Goal: Information Seeking & Learning: Learn about a topic

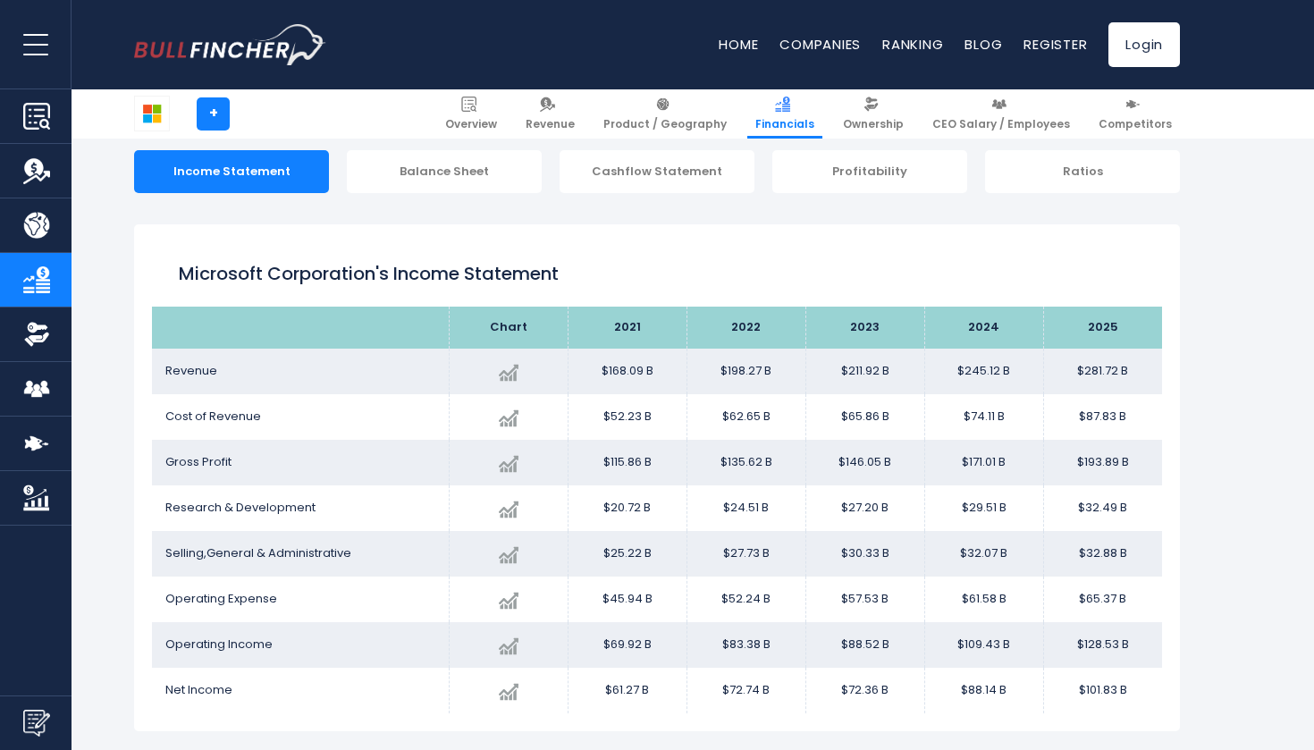
scroll to position [176, 0]
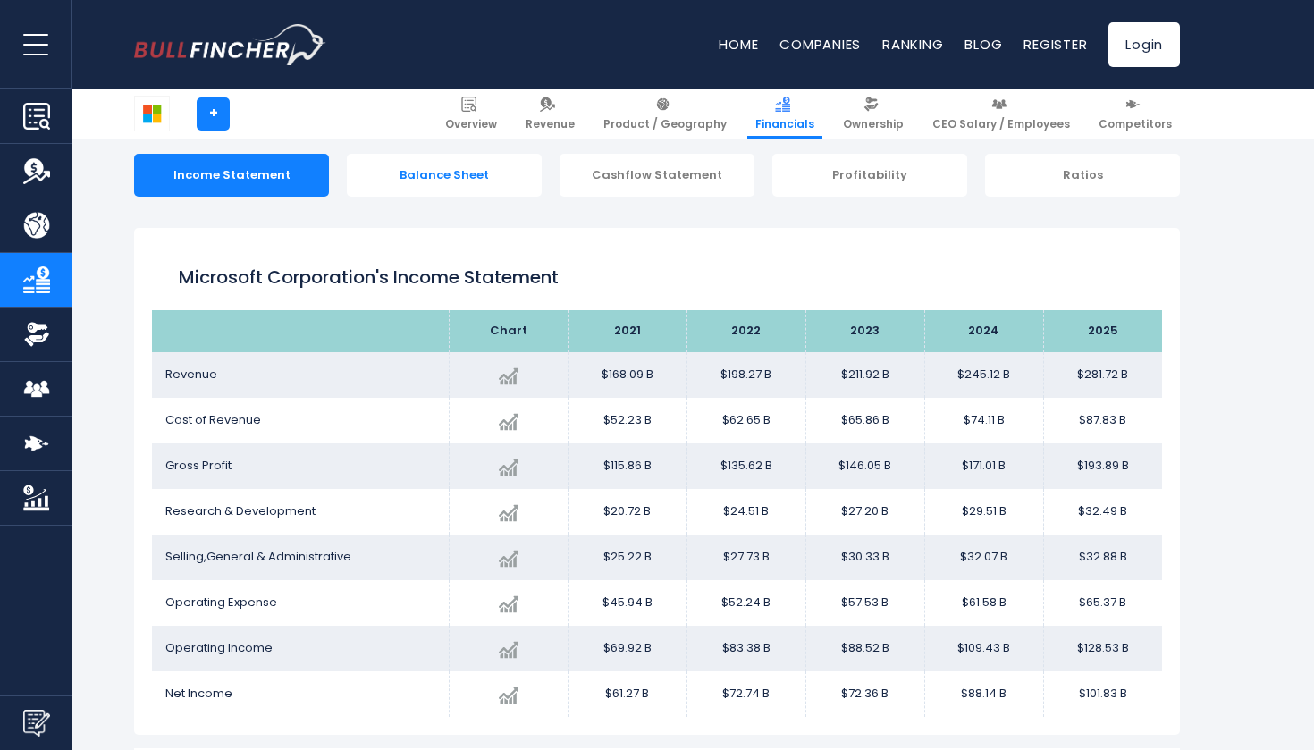
click at [499, 181] on div "Balance Sheet" at bounding box center [444, 175] width 195 height 43
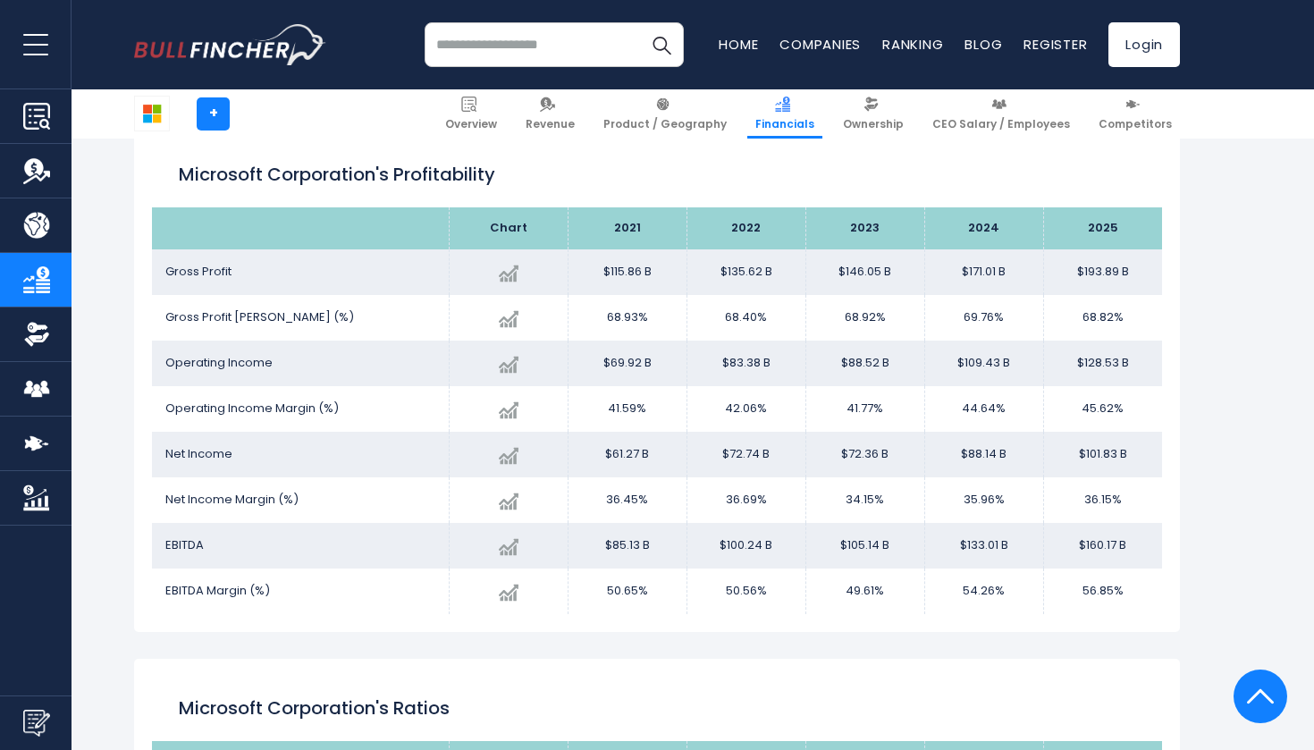
scroll to position [2969, 0]
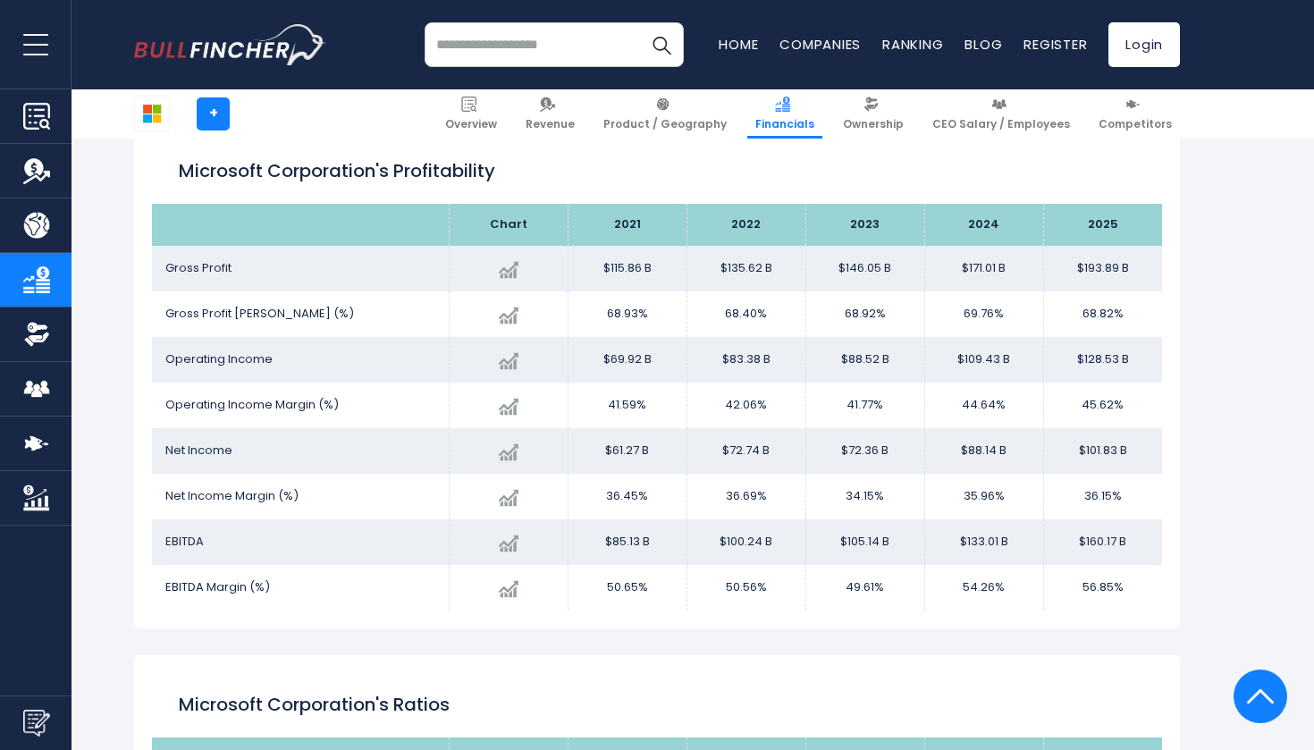
click at [570, 47] on input "search" at bounding box center [554, 44] width 259 height 45
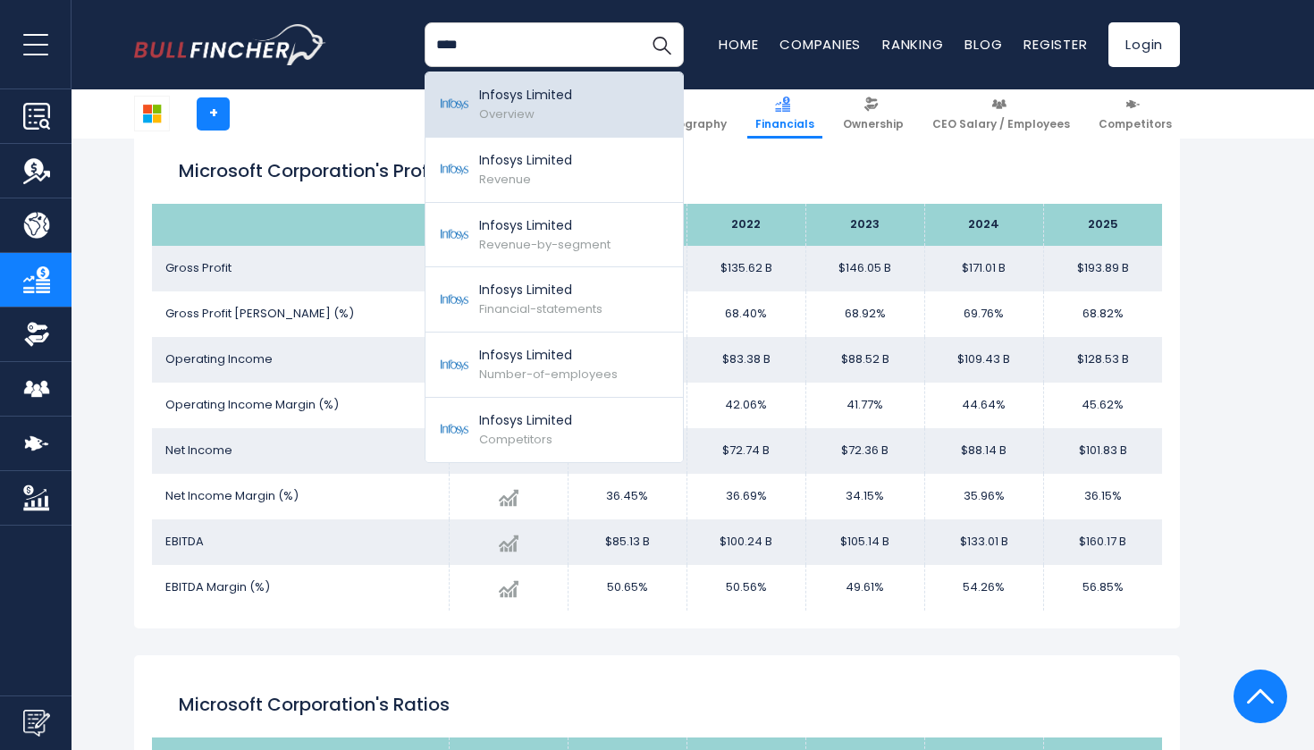
type input "****"
click at [536, 100] on p "Infosys Limited" at bounding box center [525, 95] width 93 height 19
click at [649, 105] on link "Infosys Limited Overview" at bounding box center [554, 104] width 257 height 65
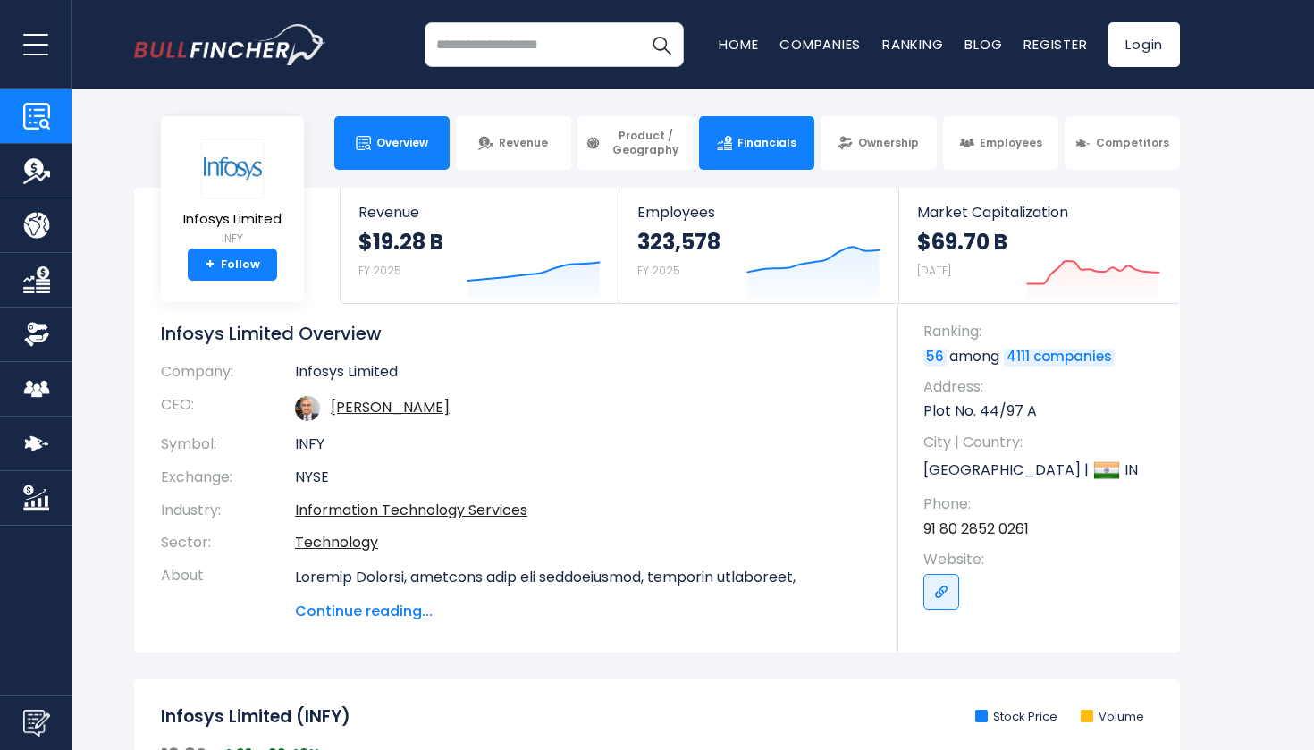
click at [808, 156] on link "Financials" at bounding box center [756, 143] width 115 height 54
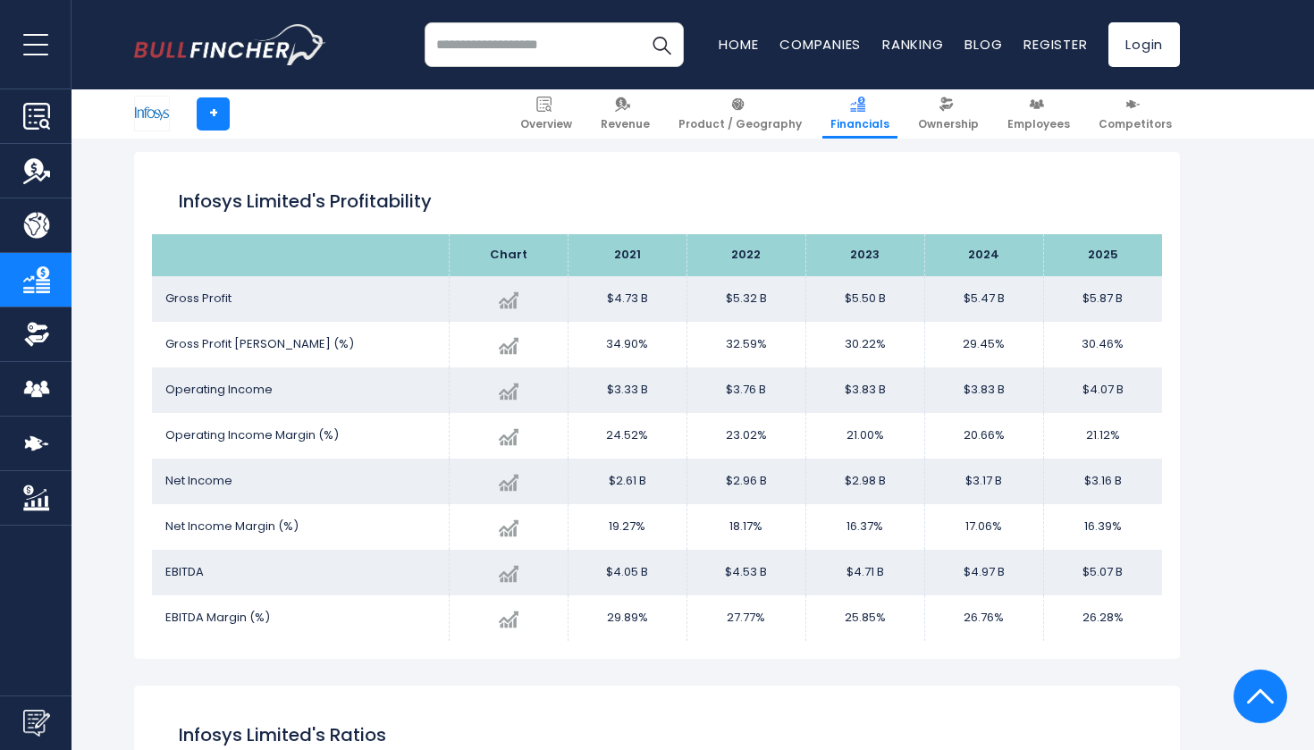
scroll to position [2477, 0]
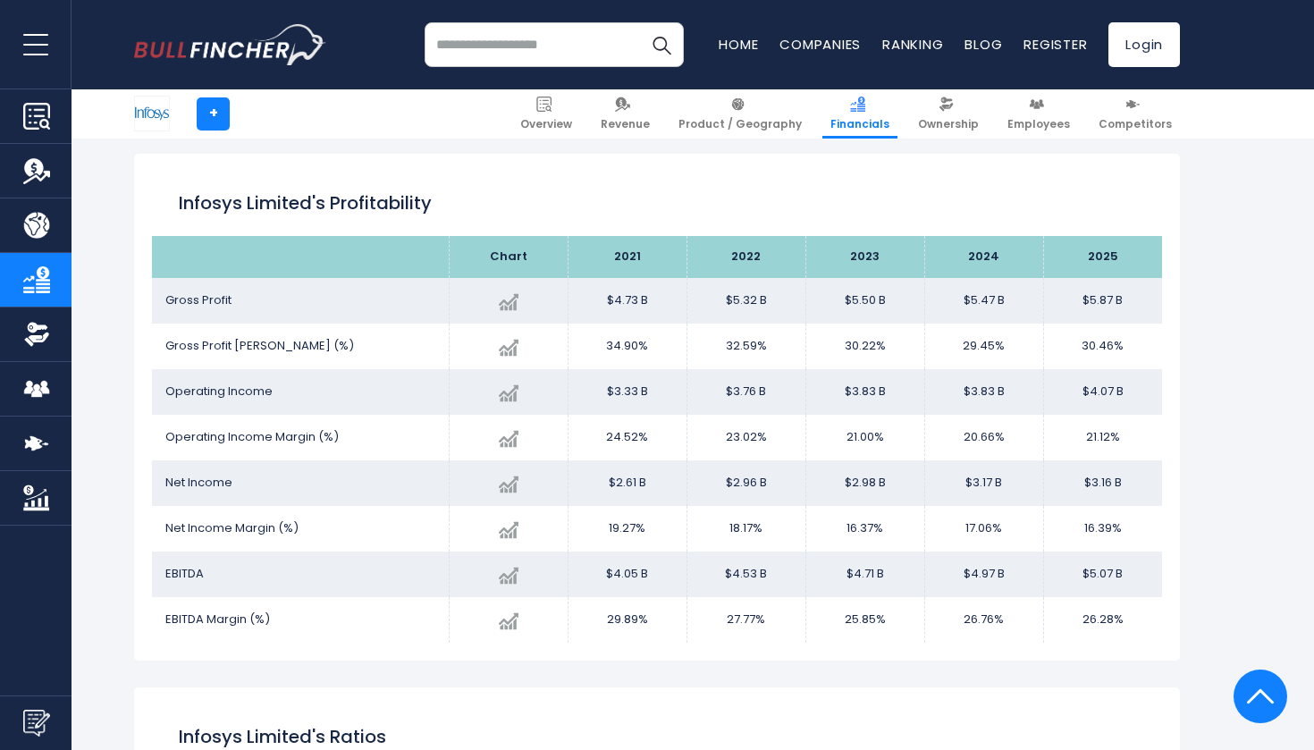
click at [531, 46] on input "search" at bounding box center [554, 44] width 259 height 45
type input "*****"
click at [662, 45] on button "Search" at bounding box center [661, 44] width 45 height 45
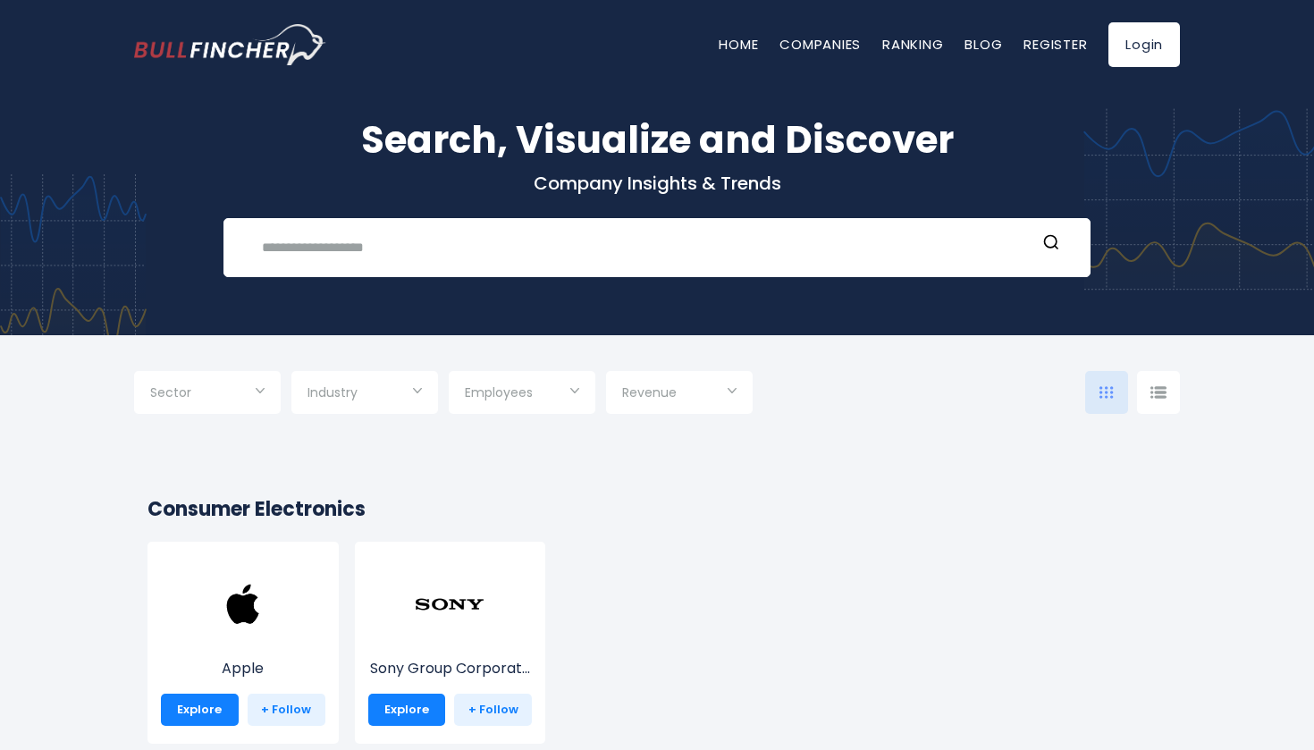
scroll to position [30, 0]
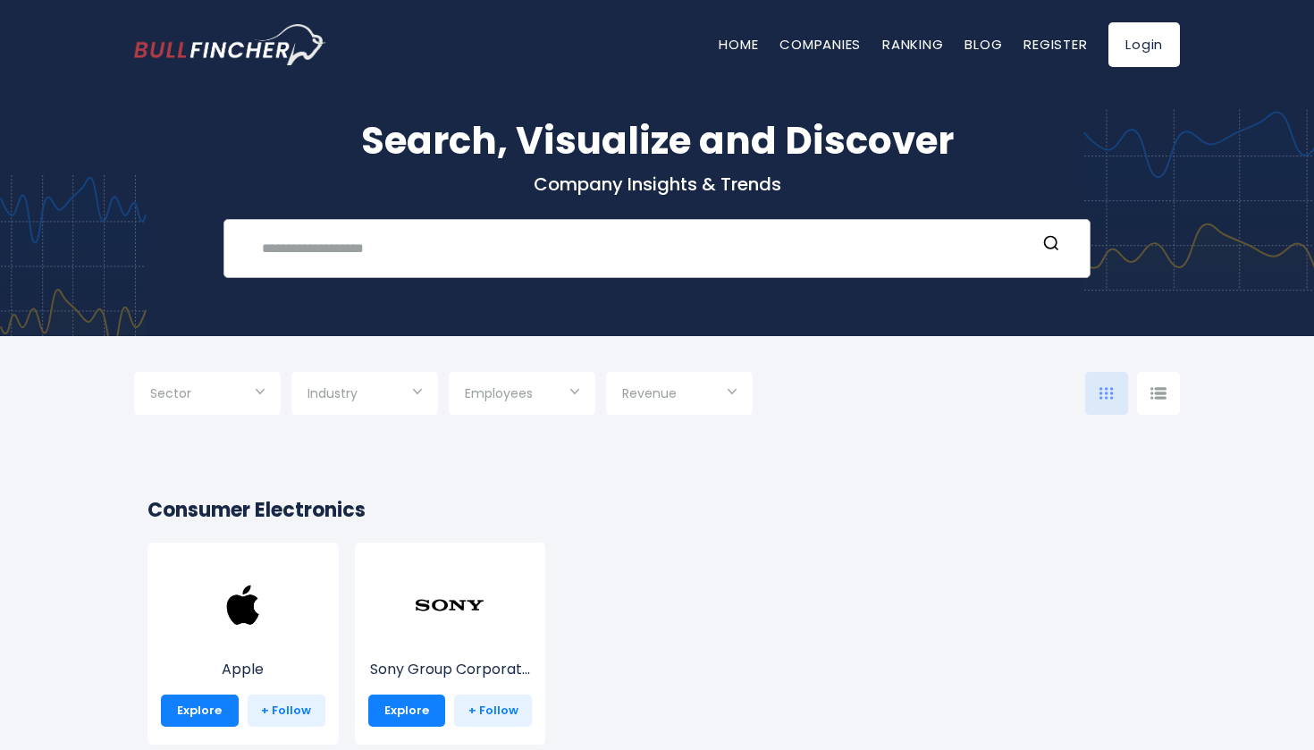
click at [929, 246] on input "text" at bounding box center [643, 248] width 785 height 33
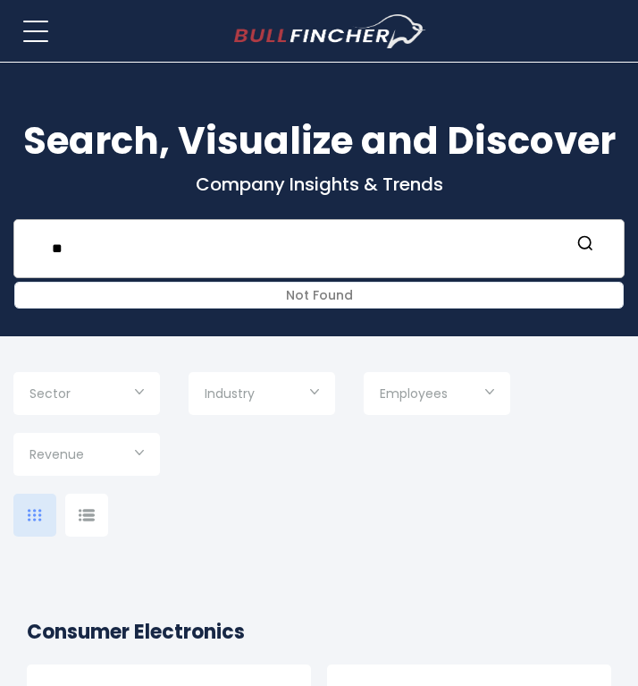
type input "*"
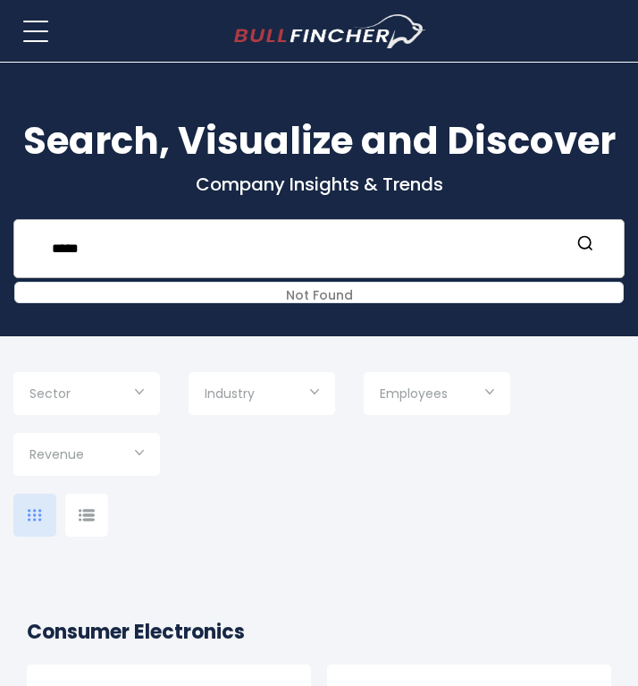
type input "******"
